Goal: Information Seeking & Learning: Check status

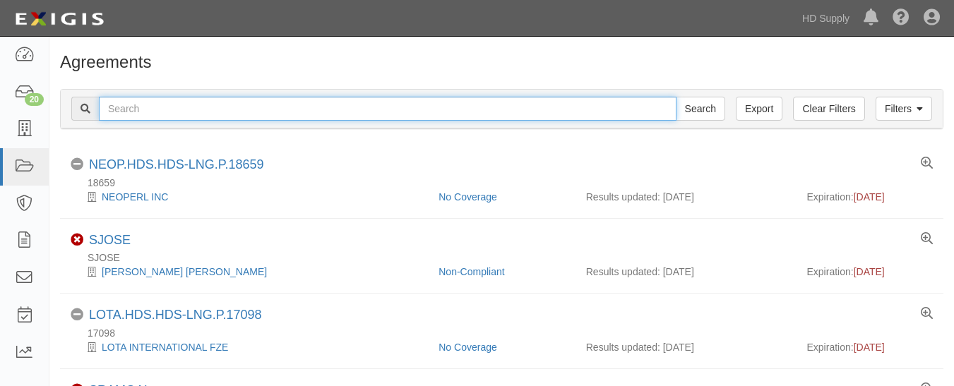
click at [240, 105] on input "text" at bounding box center [388, 109] width 578 height 24
paste input "American Multifamily Construction Services LLC"
type input "American Multifamily Construction Services LLC"
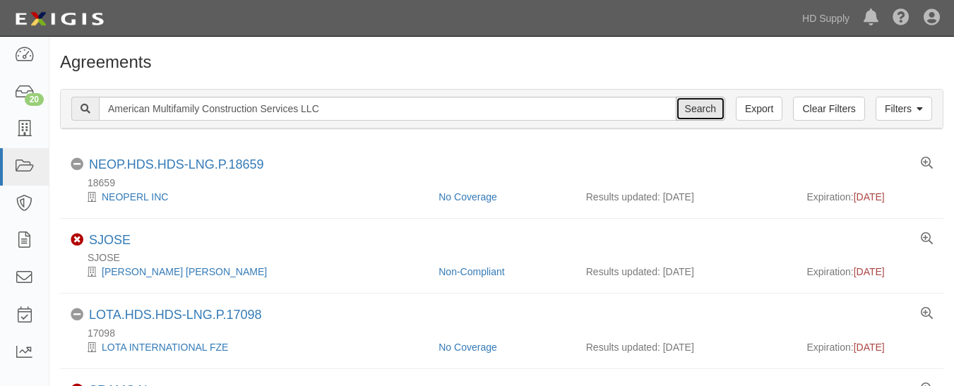
click at [701, 104] on input "Search" at bounding box center [700, 109] width 49 height 24
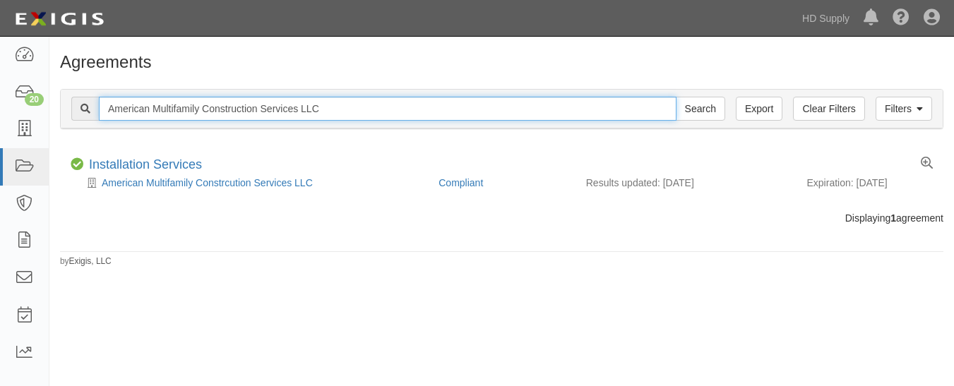
click at [341, 103] on input "American Multifamily Construction Services LLC" at bounding box center [388, 109] width 578 height 24
type input "A"
paste input "Noble Air Solutions"
type input "Noble Air Solutions"
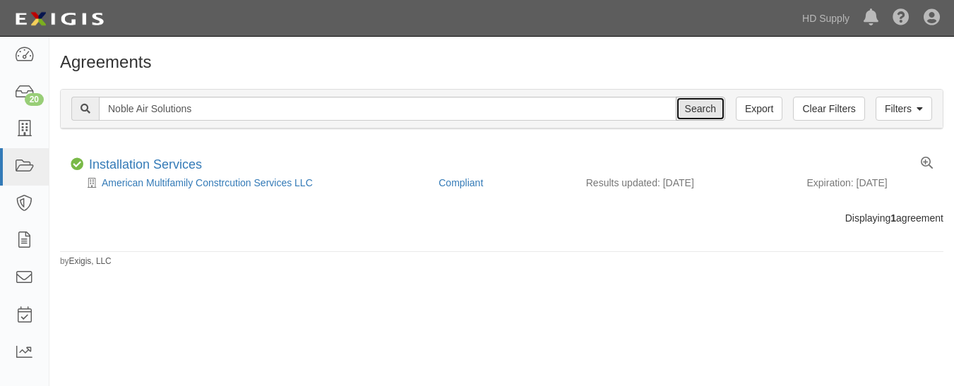
click at [696, 105] on input "Search" at bounding box center [700, 109] width 49 height 24
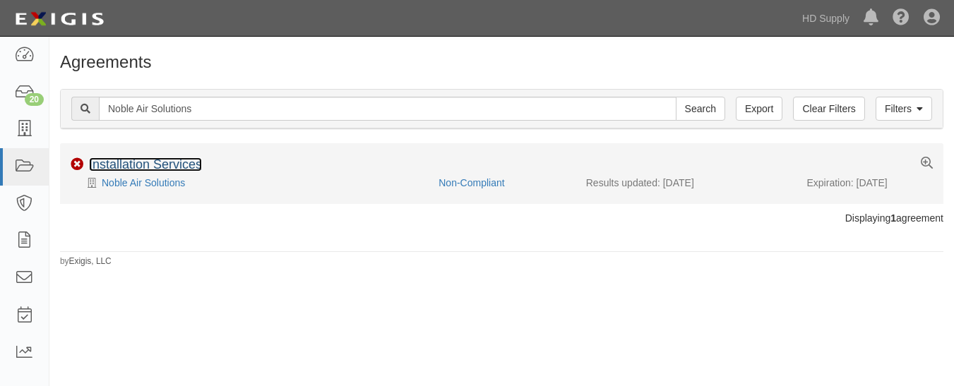
click at [116, 161] on link "Installation Services" at bounding box center [145, 165] width 113 height 14
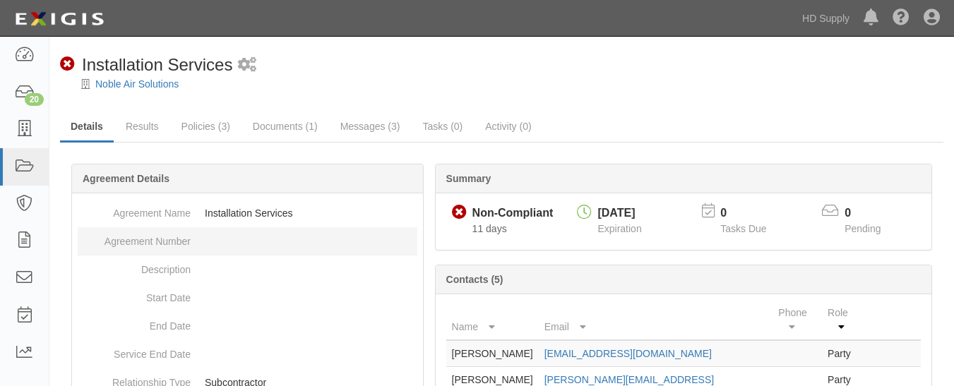
scroll to position [47, 0]
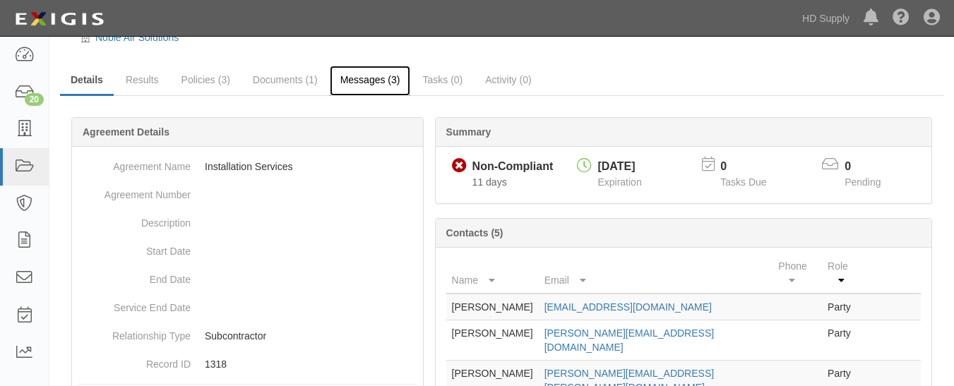
click at [365, 82] on link "Messages (3)" at bounding box center [370, 81] width 81 height 30
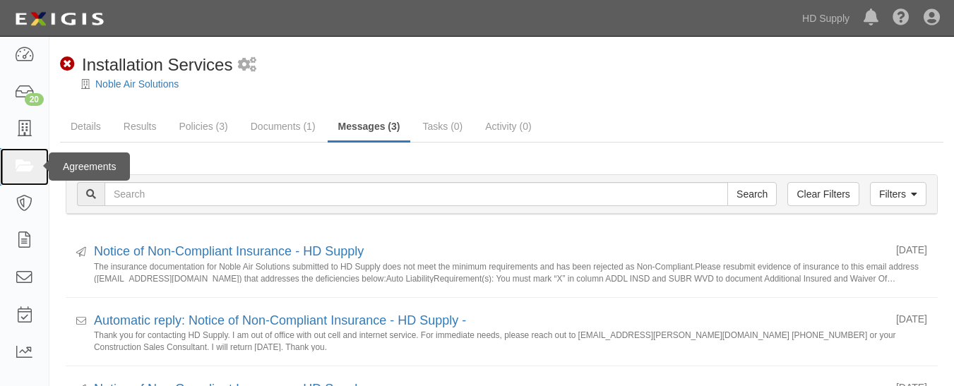
click at [23, 152] on link at bounding box center [24, 166] width 49 height 37
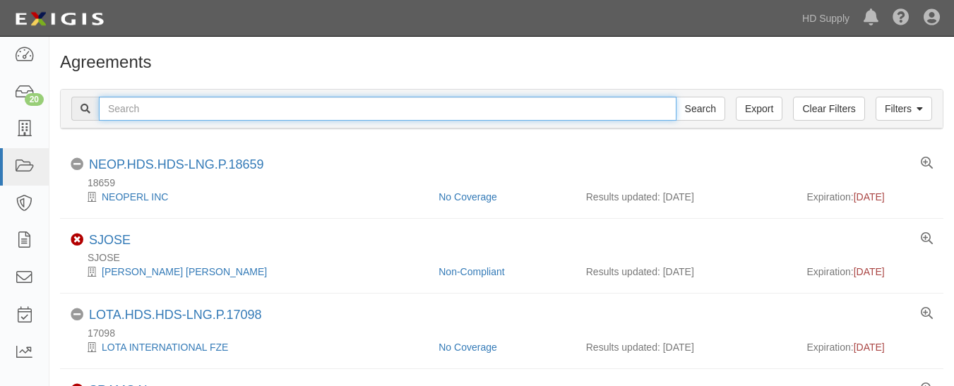
click at [150, 102] on input "text" at bounding box center [388, 109] width 578 height 24
paste input "Rheia Verve,LLC DBA ALL Best Cabinet"
click at [150, 102] on input "Rheia Verve,LLC DBA ALL Best Cabinet" at bounding box center [388, 109] width 578 height 24
type input "Rheia Verve,LLC DBA ALL Best Cabinet"
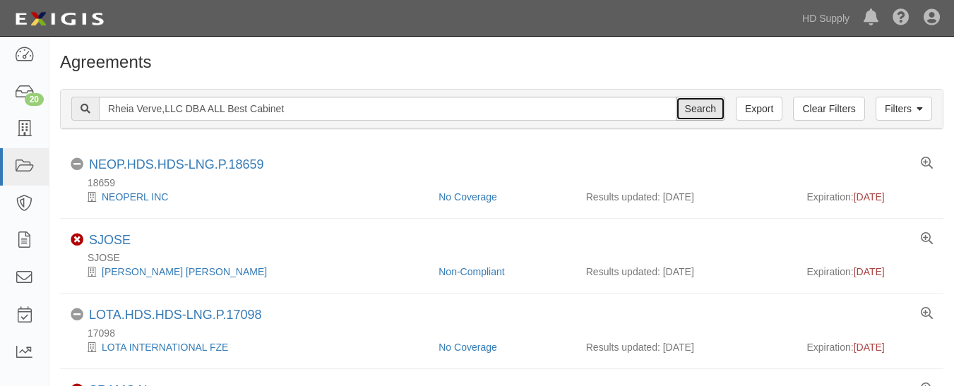
click at [687, 109] on input "Search" at bounding box center [700, 109] width 49 height 24
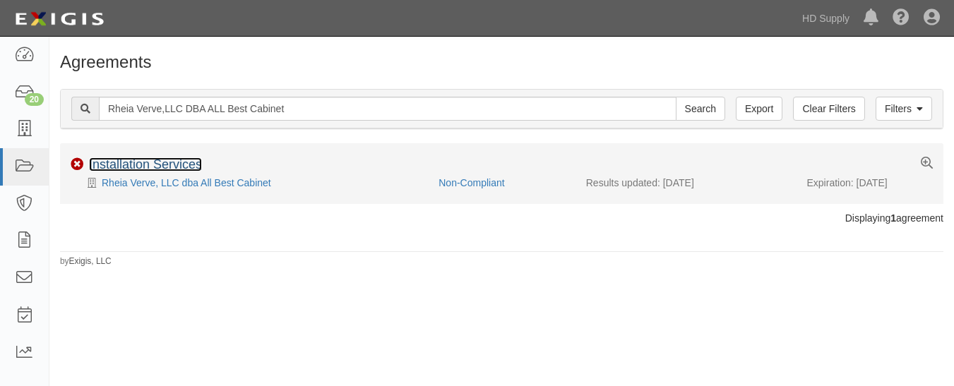
click at [122, 162] on link "Installation Services" at bounding box center [145, 165] width 113 height 14
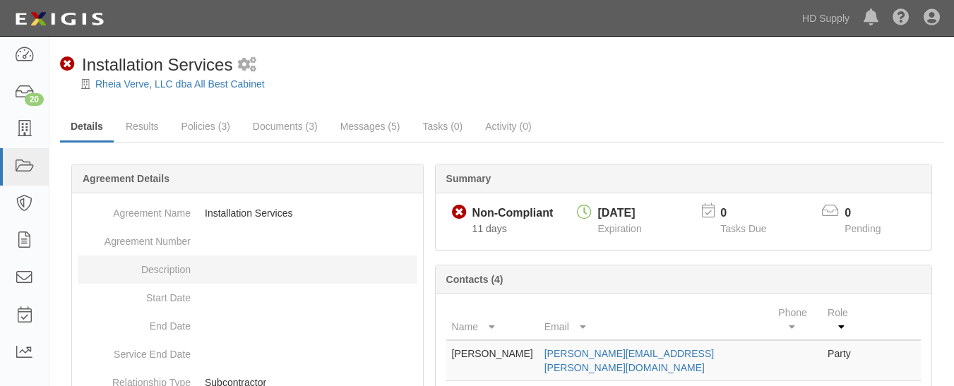
scroll to position [1, 0]
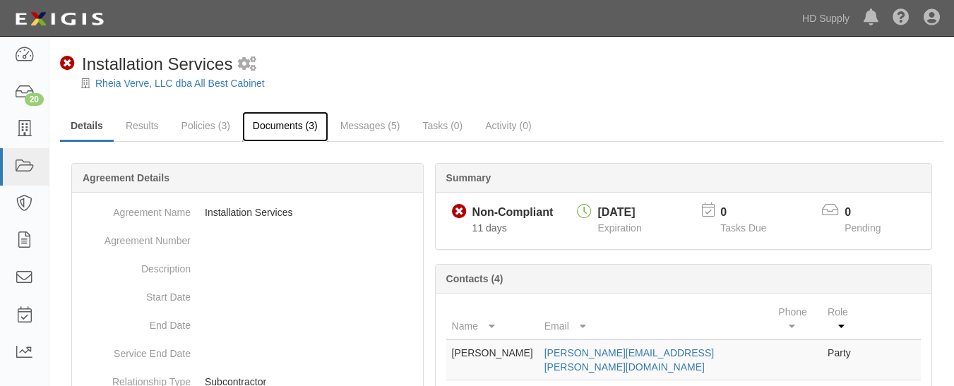
click at [292, 123] on link "Documents (3)" at bounding box center [285, 127] width 86 height 30
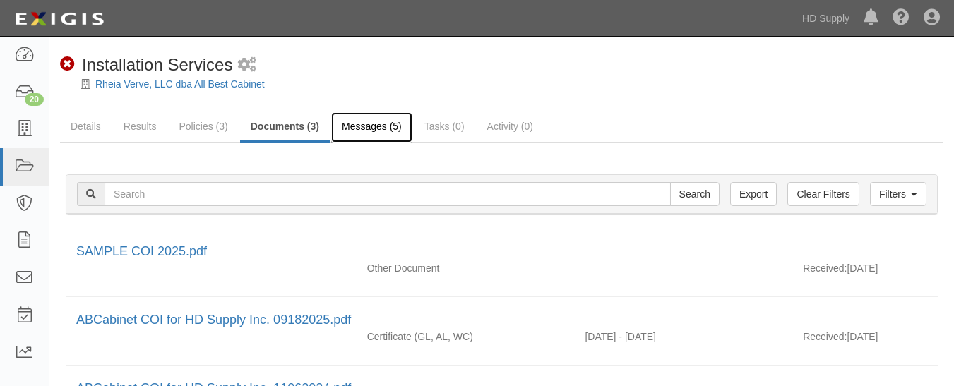
click at [356, 119] on link "Messages (5)" at bounding box center [371, 127] width 81 height 30
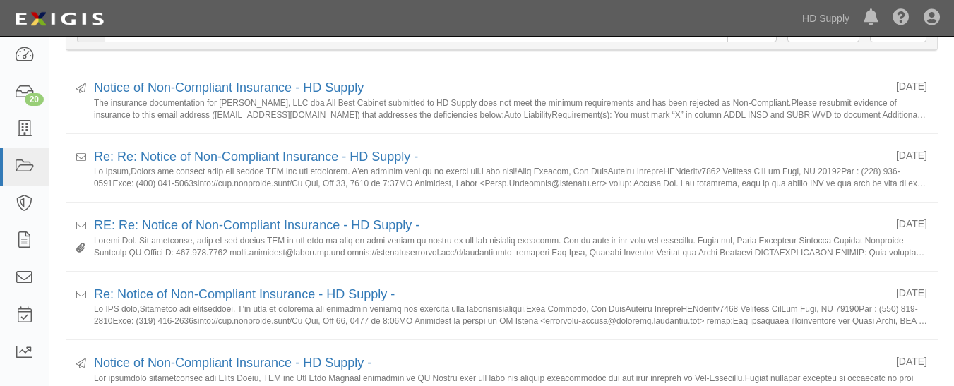
scroll to position [66, 0]
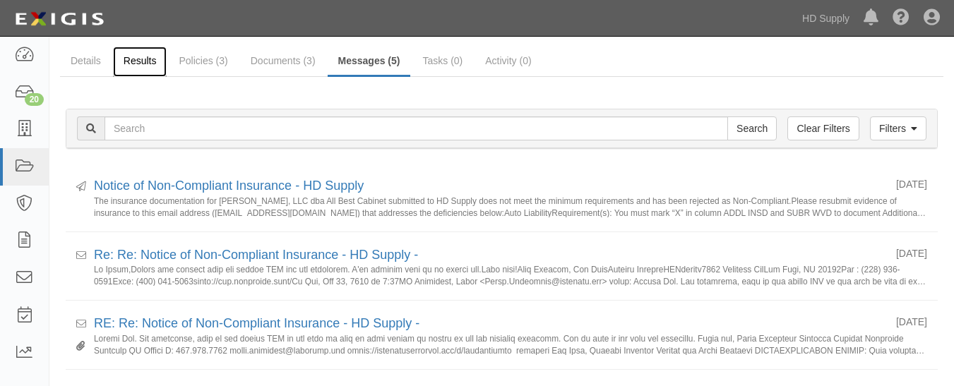
click at [139, 61] on link "Results" at bounding box center [140, 62] width 54 height 30
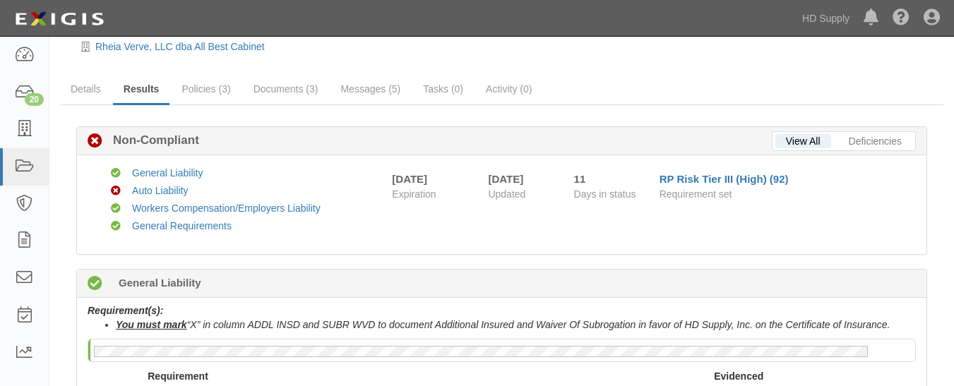
scroll to position [37, 0]
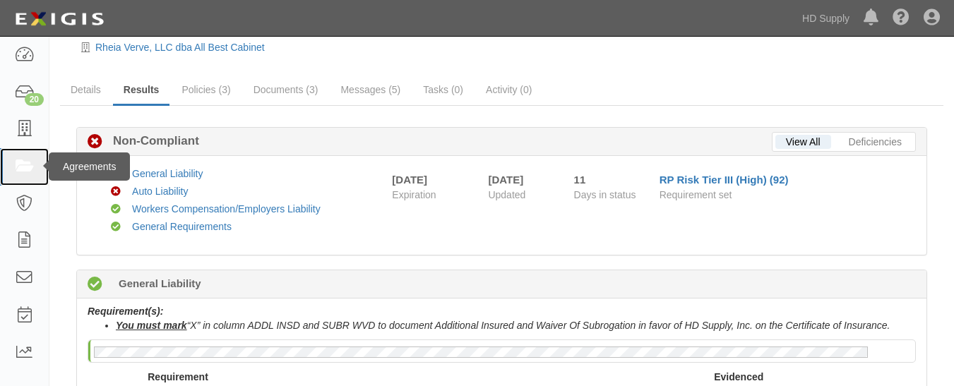
click at [37, 171] on link at bounding box center [24, 166] width 49 height 37
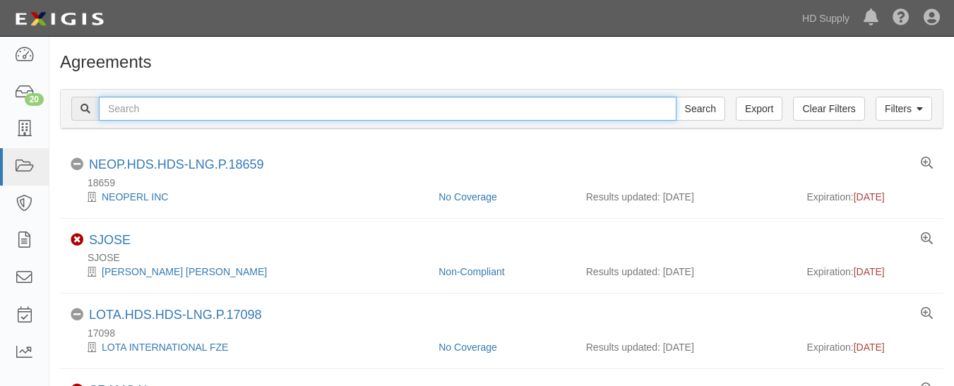
click at [154, 108] on input "text" at bounding box center [388, 109] width 578 height 24
paste input "Stone Systems of [GEOGRAPHIC_DATA]"
type input "Stone Systems of [GEOGRAPHIC_DATA]"
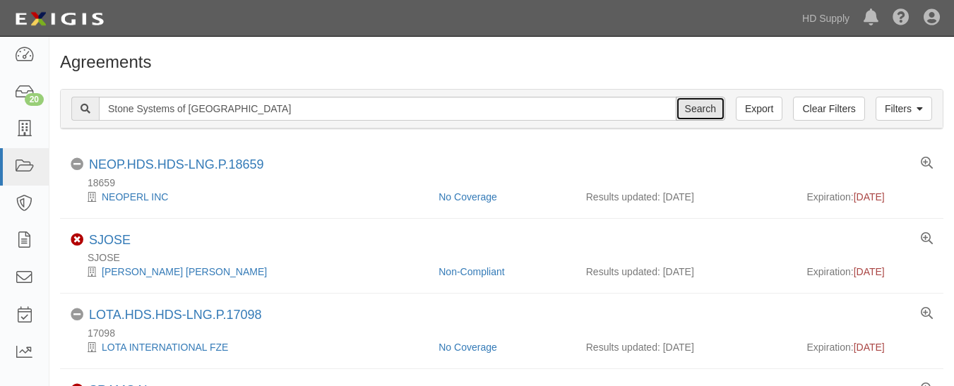
click at [694, 109] on input "Search" at bounding box center [700, 109] width 49 height 24
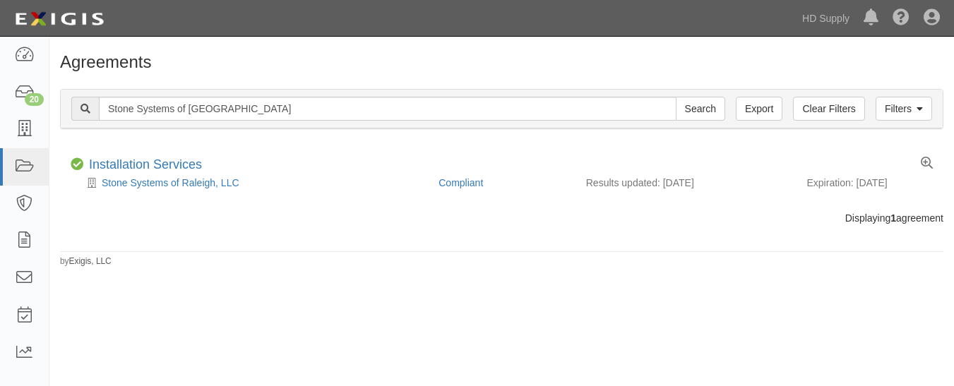
scroll to position [1, 0]
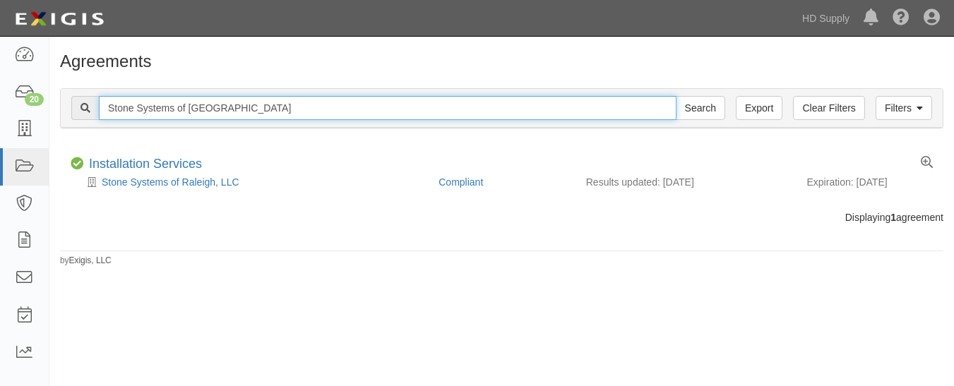
click at [242, 112] on input "Stone Systems of [GEOGRAPHIC_DATA]" at bounding box center [388, 108] width 578 height 24
type input "S"
paste input "Up to Par Heating and Air."
type input "Up to Par Heating and Air."
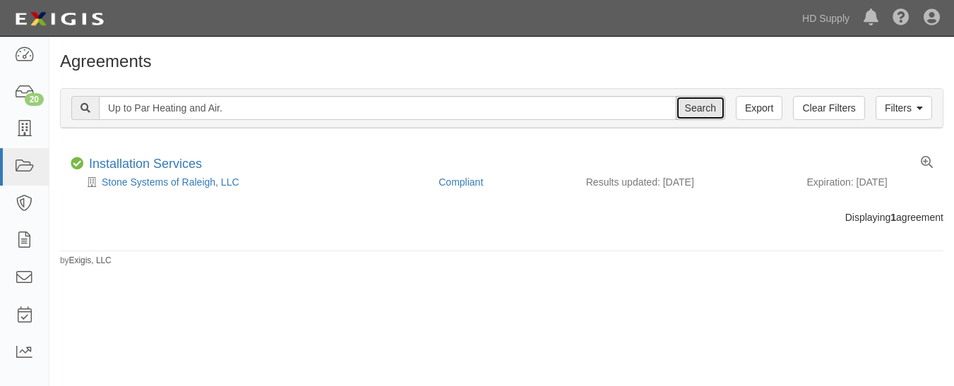
click at [689, 107] on input "Search" at bounding box center [700, 108] width 49 height 24
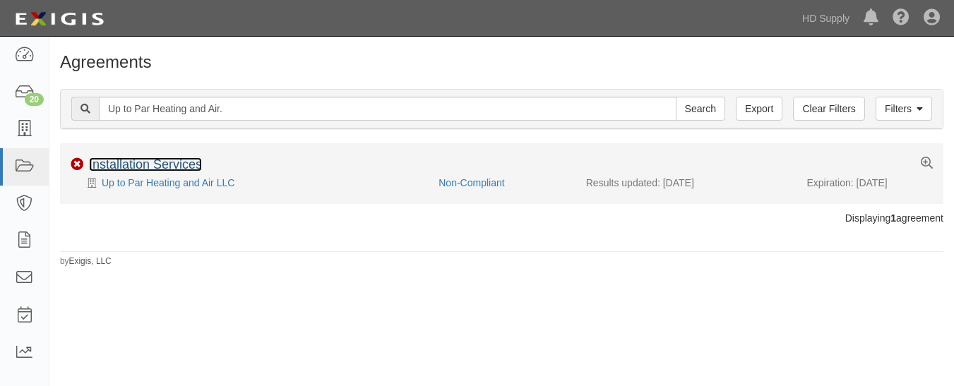
click at [174, 166] on link "Installation Services" at bounding box center [145, 165] width 113 height 14
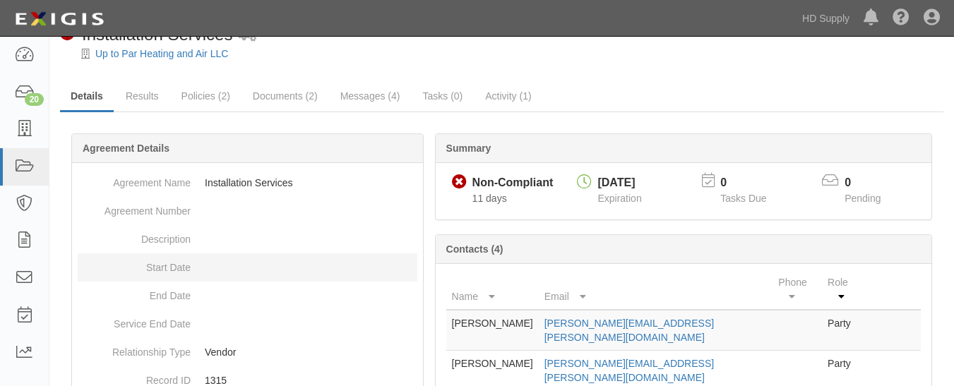
scroll to position [25, 0]
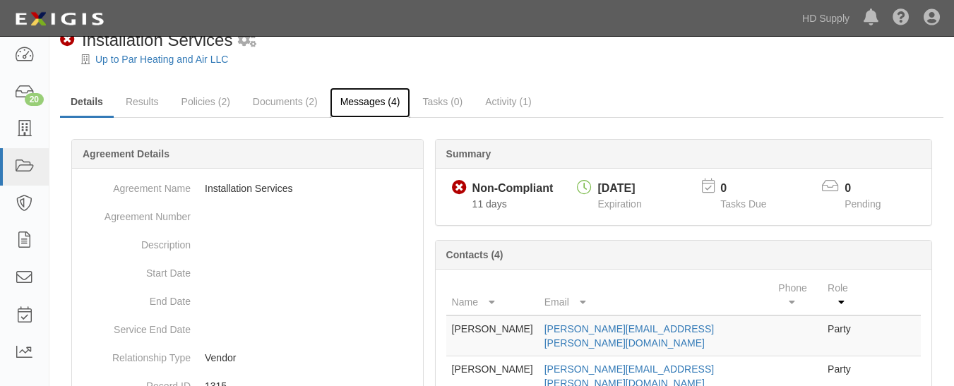
click at [357, 100] on link "Messages (4)" at bounding box center [370, 103] width 81 height 30
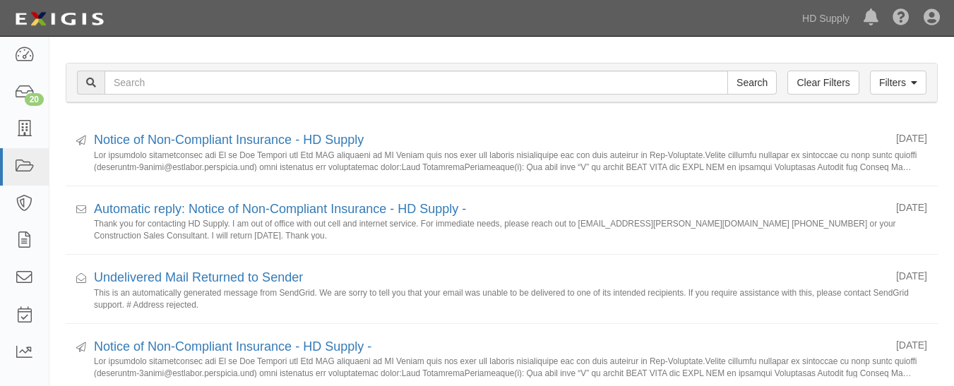
scroll to position [111, 0]
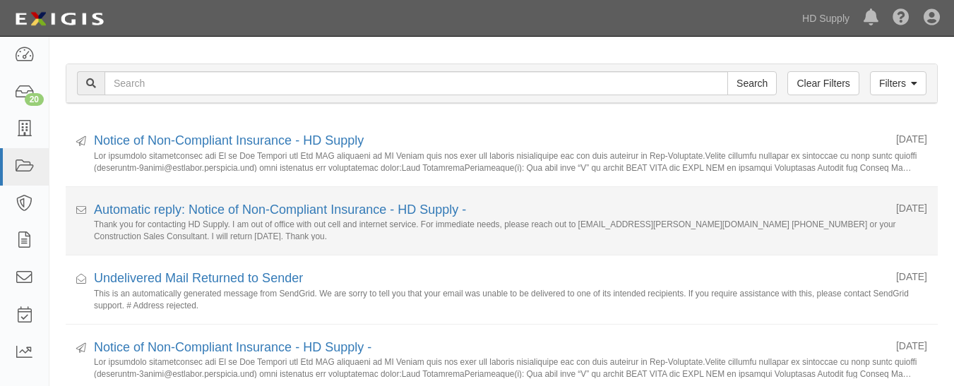
click at [120, 223] on small "Thank you for contacting HD Supply. I am out of office with out cell and intern…" at bounding box center [511, 230] width 834 height 22
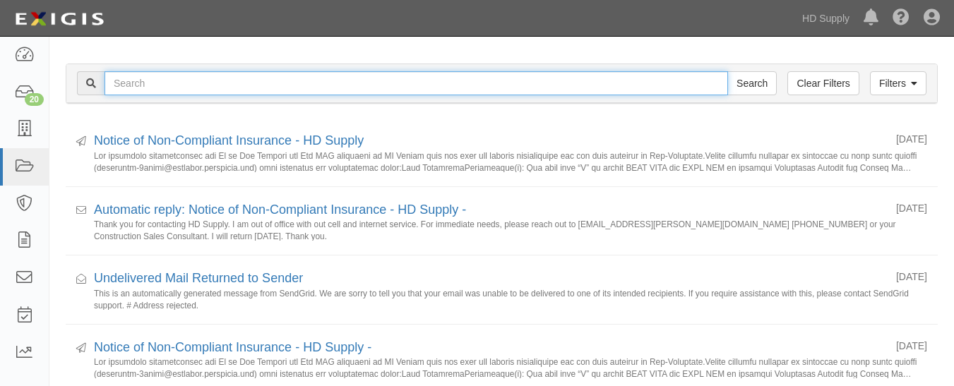
click at [224, 83] on input "text" at bounding box center [417, 83] width 624 height 24
paste input "TNZ services LLC"
type input "TNZ services LLC"
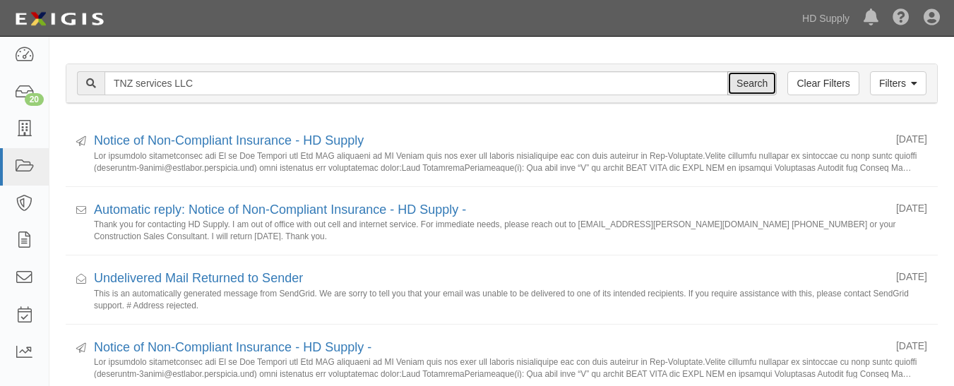
click at [748, 85] on input "Search" at bounding box center [752, 83] width 49 height 24
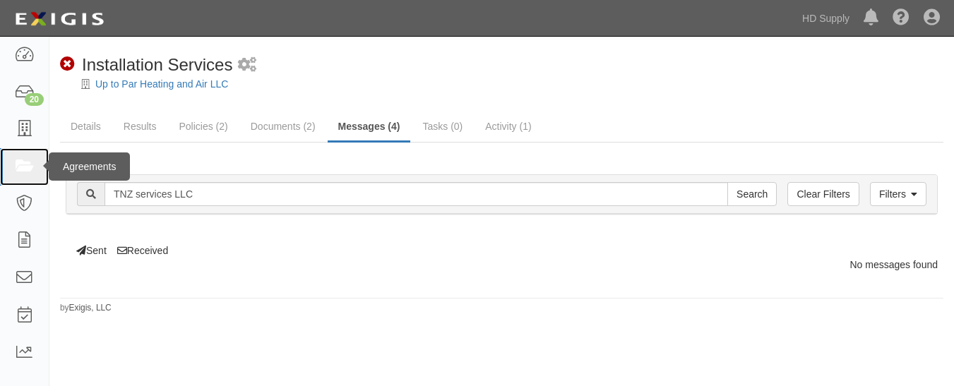
click at [28, 167] on icon at bounding box center [24, 167] width 20 height 16
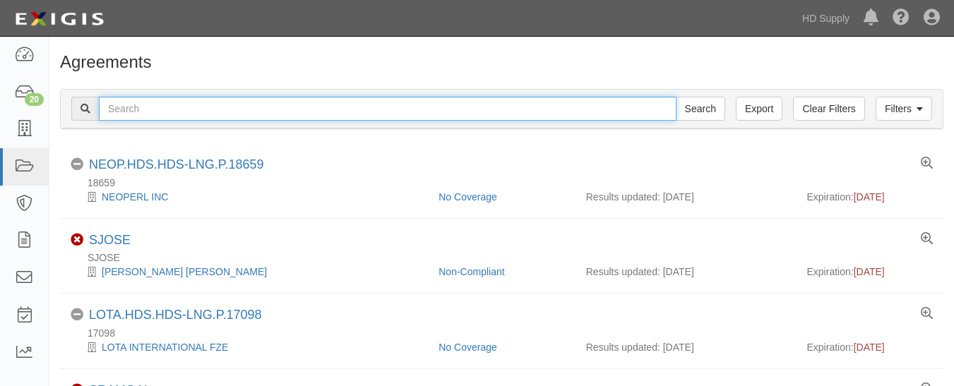
click at [176, 115] on input "text" at bounding box center [388, 109] width 578 height 24
paste input "TNZ services LLC"
type input "TNZ services LLC"
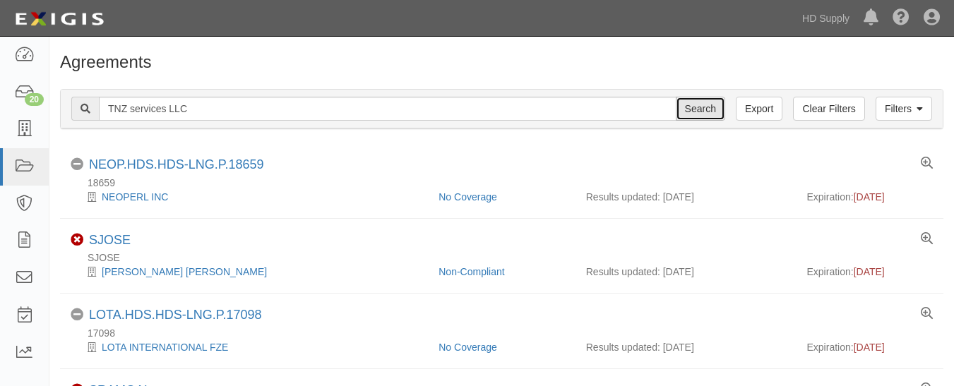
click at [692, 112] on input "Search" at bounding box center [700, 109] width 49 height 24
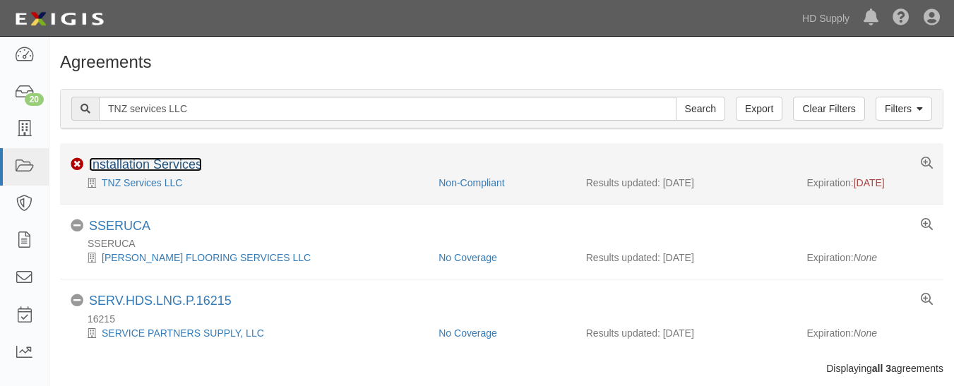
click at [144, 167] on link "Installation Services" at bounding box center [145, 165] width 113 height 14
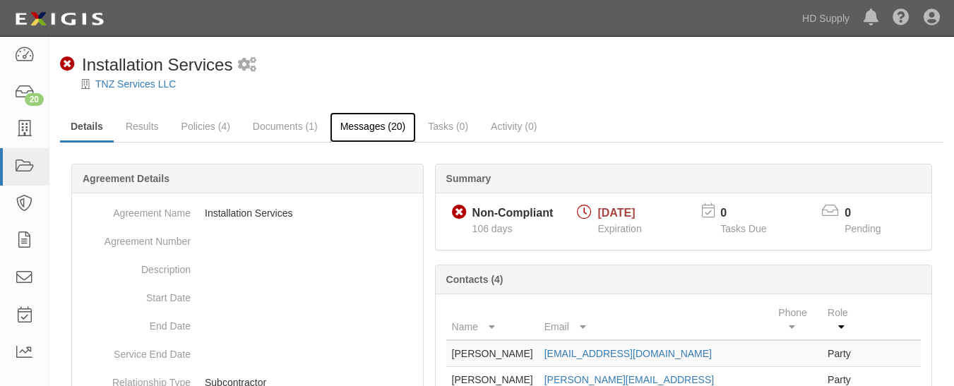
click at [362, 124] on link "Messages (20)" at bounding box center [373, 127] width 87 height 30
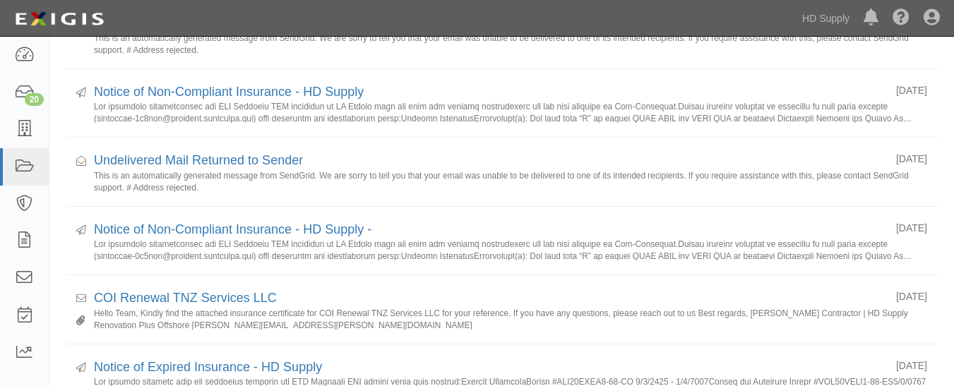
scroll to position [366, 0]
